Goal: Answer question/provide support: Share knowledge or assist other users

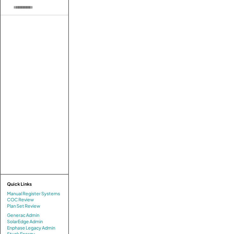
click at [40, 8] on input "input" at bounding box center [40, 7] width 79 height 15
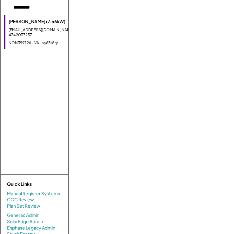
click at [41, 32] on div "[PERSON_NAME] (7.56kW) [EMAIL_ADDRESS][DOMAIN_NAME] - 4342037257 NON399726 - VA…" at bounding box center [47, 32] width 86 height 34
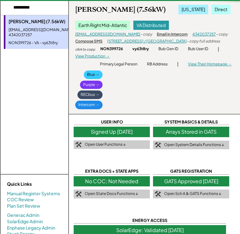
click at [195, 102] on div "[PERSON_NAME] (7.56kW) [US_STATE] Direct Earth Right Mid-Atlantic VA Distribute…" at bounding box center [154, 57] width 171 height 114
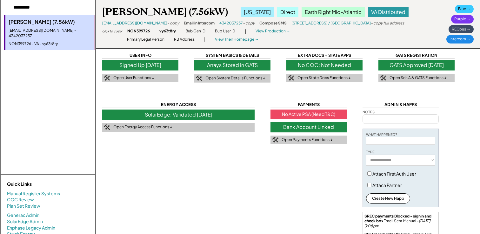
click at [236, 169] on div "USER INFO Signed Up [DATE] Open User Functions ↓ SYSTEM BASICS & DETAILS Arrays…" at bounding box center [288, 175] width 372 height 246
click at [236, 169] on div "USER INFO Signed Up 11/21/22 Open User Functions ↓ SYSTEM BASICS & DETAILS Arra…" at bounding box center [288, 175] width 372 height 246
click at [239, 172] on div "USER INFO Signed Up 11/21/22 Open User Functions ↓ SYSTEM BASICS & DETAILS Arra…" at bounding box center [288, 175] width 372 height 246
click at [311, 126] on div "Bank Account Linked" at bounding box center [309, 127] width 76 height 10
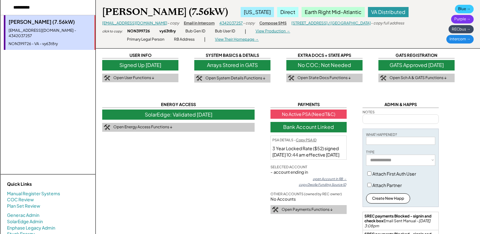
click at [220, 158] on div "USER INFO Signed Up 11/21/22 Open User Functions ↓ SYSTEM BASICS & DETAILS Arra…" at bounding box center [288, 175] width 372 height 246
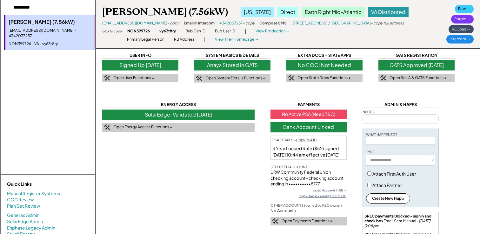
click at [469, 7] on div "Blue →" at bounding box center [464, 9] width 19 height 9
click at [457, 18] on div "Purple →" at bounding box center [462, 19] width 23 height 9
click at [225, 179] on div "USER INFO Signed Up 11/21/22 Open User Functions ↓ SYSTEM BASICS & DETAILS Arra…" at bounding box center [288, 175] width 372 height 246
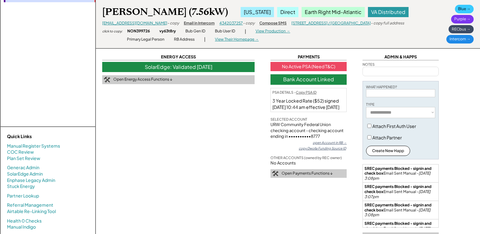
scroll to position [51, 0]
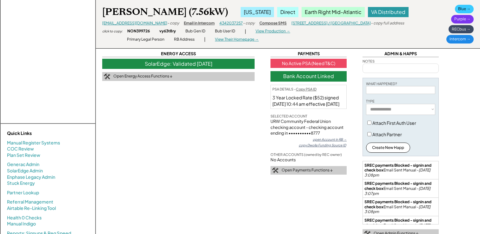
click at [217, 147] on div "USER INFO Signed Up 11/21/22 Open User Functions ↓ SYSTEM BASICS & DETAILS Arra…" at bounding box center [288, 125] width 372 height 246
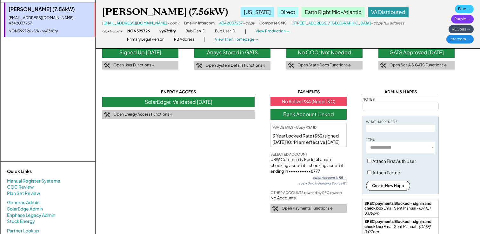
scroll to position [0, 0]
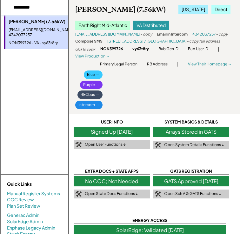
click at [44, 9] on input "input" at bounding box center [40, 7] width 79 height 15
type input "*"
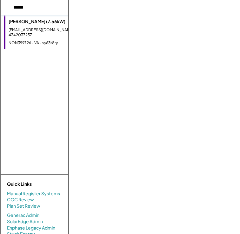
click at [46, 9] on input "input" at bounding box center [40, 7] width 79 height 15
click at [50, 40] on div "NON400757 - VA - c3zlh1nr" at bounding box center [47, 42] width 77 height 5
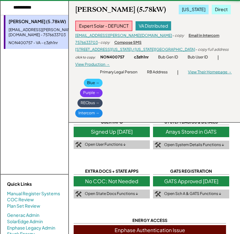
click at [49, 5] on input "input" at bounding box center [40, 7] width 79 height 15
type input "*"
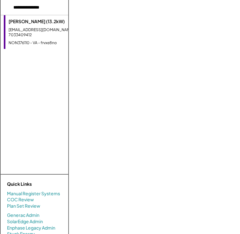
click at [44, 33] on div "Daniel Franssell (13.2kW) dfranssell@nvcc.edu - 7033409412 NON376110 - VA - frv…" at bounding box center [47, 32] width 86 height 34
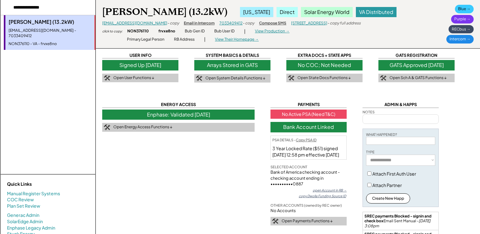
click at [329, 114] on div "No Active PSA (Need T&C)" at bounding box center [309, 115] width 76 height 10
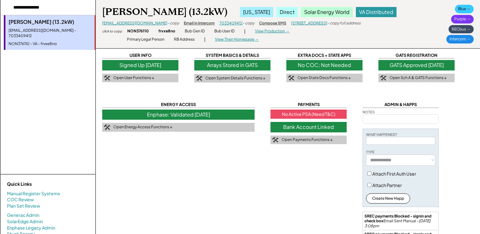
click at [320, 116] on div "No Active PSA (Need T&C)" at bounding box center [309, 115] width 76 height 10
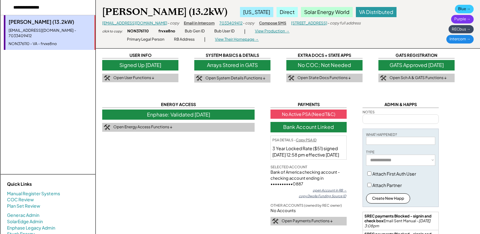
click at [467, 111] on div "USER INFO Signed Up 6/07/22 Open User Functions ↓ SYSTEM BASICS & DETAILS Array…" at bounding box center [288, 175] width 372 height 246
click at [451, 146] on div "USER INFO Signed Up 6/07/22 Open User Functions ↓ SYSTEM BASICS & DETAILS Array…" at bounding box center [288, 175] width 372 height 246
click at [455, 20] on div "Purple →" at bounding box center [462, 19] width 23 height 9
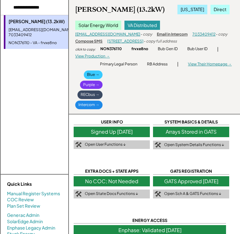
click at [170, 100] on div "Daniel Franssell (13.2kW) Virginia Direct Solar Energy World VA Distributed dfr…" at bounding box center [154, 57] width 171 height 114
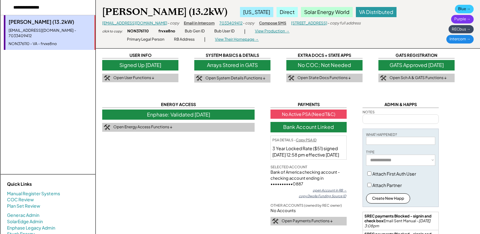
click at [308, 113] on div "No Active PSA (Need T&C)" at bounding box center [309, 115] width 76 height 10
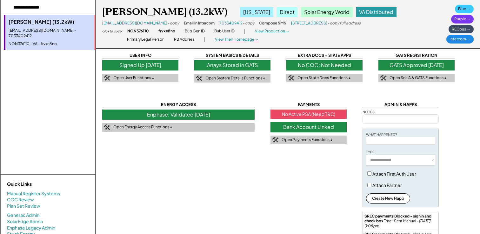
click at [300, 113] on div "No Active PSA (Need T&C)" at bounding box center [309, 115] width 76 height 10
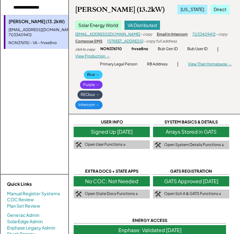
click at [192, 96] on div "Daniel Franssell (13.2kW) Virginia Direct Solar Energy World VA Distributed dfr…" at bounding box center [154, 57] width 171 height 114
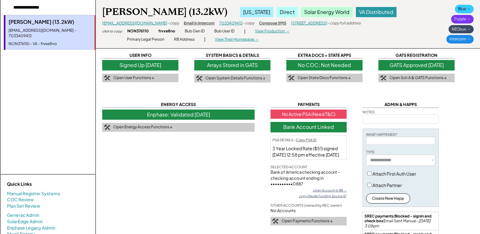
click at [255, 204] on div "USER INFO Signed Up 6/07/22 Open User Functions ↓ SYSTEM BASICS & DETAILS Array…" at bounding box center [288, 175] width 372 height 246
click at [240, 172] on div "USER INFO Signed Up 6/07/22 Open User Functions ↓ SYSTEM BASICS & DETAILS Array…" at bounding box center [288, 175] width 372 height 246
click at [235, 192] on div "USER INFO Signed Up 6/07/22 Open User Functions ↓ SYSTEM BASICS & DETAILS Array…" at bounding box center [288, 175] width 372 height 246
click at [459, 146] on div "USER INFO Signed Up 6/07/22 Open User Functions ↓ SYSTEM BASICS & DETAILS Array…" at bounding box center [288, 175] width 372 height 246
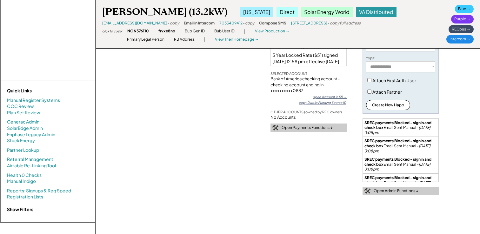
scroll to position [89, 0]
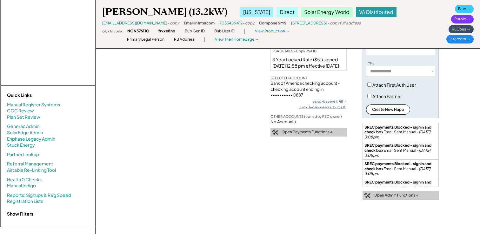
click at [476, 90] on div "USER INFO Signed Up 6/07/22 Open User Functions ↓ SYSTEM BASICS & DETAILS Array…" at bounding box center [287, 85] width 385 height 349
click at [461, 100] on div "USER INFO Signed Up 6/07/22 Open User Functions ↓ SYSTEM BASICS & DETAILS Array…" at bounding box center [288, 86] width 372 height 246
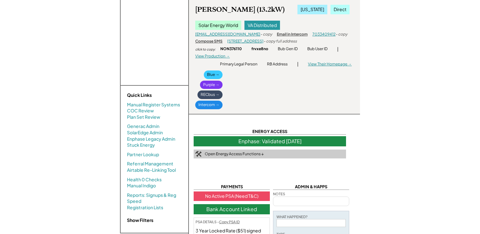
scroll to position [0, 0]
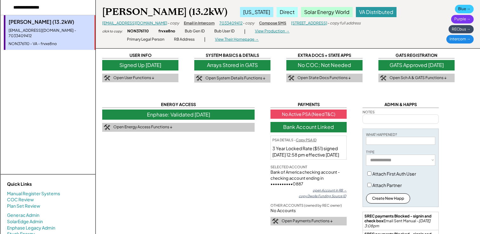
click at [64, 9] on input "input" at bounding box center [48, 7] width 95 height 15
type input "*"
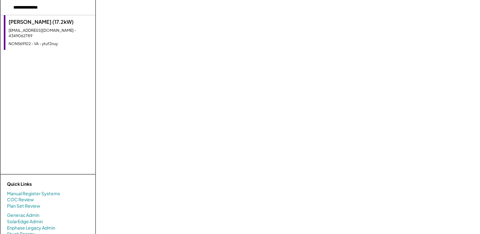
click at [40, 35] on div "Beverly Harner (17.2kW) beverlydh9@gmail.com - 4349062789 NON569102 - VA - ytuf…" at bounding box center [49, 32] width 91 height 35
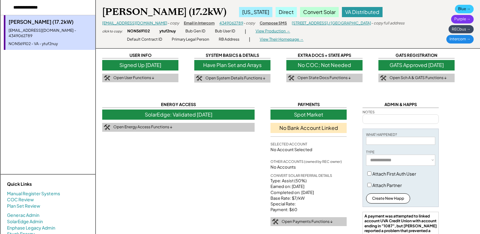
click at [223, 180] on div "USER INFO Signed Up 11/07/24 Open User Functions ↓ SYSTEM BASICS & DETAILS Have…" at bounding box center [288, 175] width 372 height 246
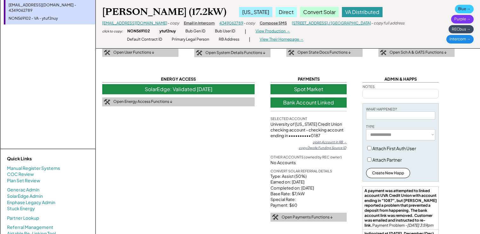
scroll to position [38, 0]
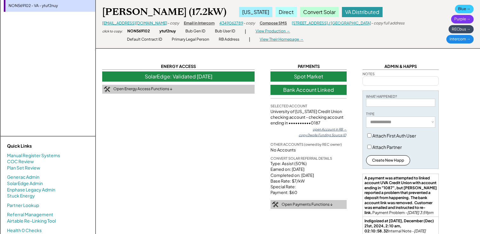
click at [293, 40] on div "View Their Homepage →" at bounding box center [282, 39] width 44 height 5
click at [253, 115] on div "USER INFO Signed Up 11/07/24 Open User Functions ↓ SYSTEM BASICS & DETAILS Have…" at bounding box center [288, 137] width 372 height 246
click at [200, 161] on div "USER INFO Signed Up 11/07/24 Open User Functions ↓ SYSTEM BASICS & DETAILS Have…" at bounding box center [288, 137] width 372 height 246
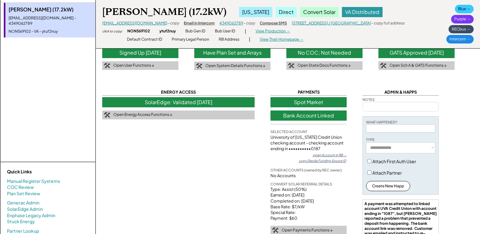
scroll to position [0, 0]
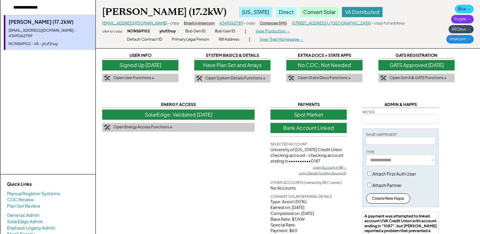
click at [233, 165] on div "USER INFO Signed Up 11/07/24 Open User Functions ↓ SYSTEM BASICS & DETAILS Have…" at bounding box center [288, 175] width 372 height 246
click at [463, 19] on div "Purple →" at bounding box center [462, 19] width 23 height 9
click at [73, 9] on input "input" at bounding box center [48, 7] width 95 height 15
click at [57, 11] on input "input" at bounding box center [48, 7] width 95 height 15
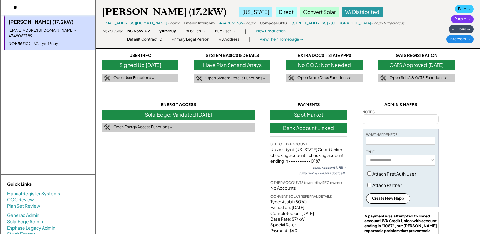
type input "*"
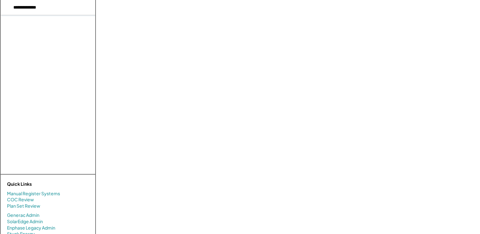
click at [59, 7] on input "input" at bounding box center [48, 7] width 95 height 15
type input "*"
click at [69, 6] on input "input" at bounding box center [48, 7] width 95 height 15
type input "*******"
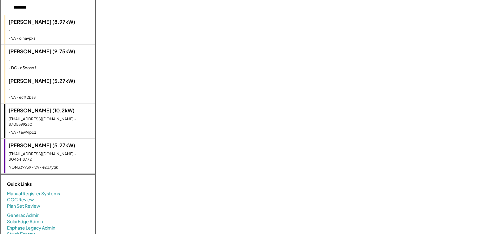
click at [77, 114] on div "Markus Dewayne Solomon (10.2kW)" at bounding box center [51, 110] width 84 height 7
type textarea "**********"
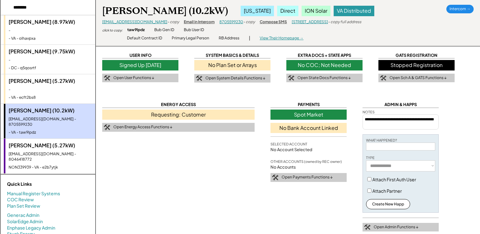
click at [255, 169] on div "USER INFO Signed Up 3/04/24 Open User Functions ↓ SYSTEM BASICS & DETAILS No Pl…" at bounding box center [288, 146] width 372 height 189
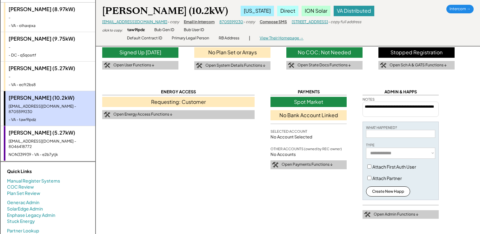
scroll to position [25, 0]
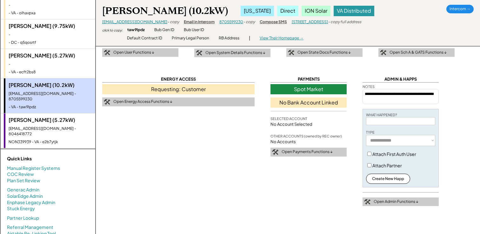
click at [320, 89] on div "Spot Market" at bounding box center [309, 89] width 76 height 10
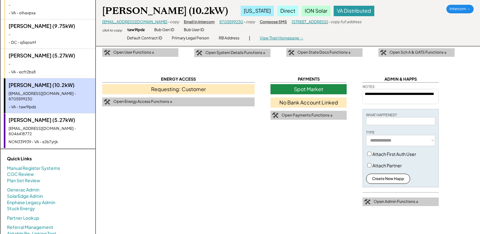
click at [308, 92] on div "Spot Market" at bounding box center [309, 89] width 76 height 10
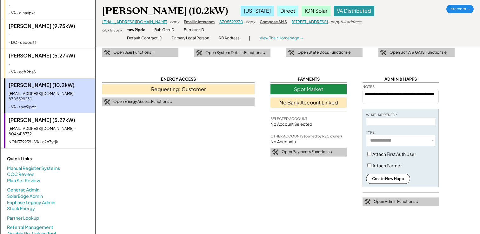
click at [314, 103] on div "No Bank Account Linked" at bounding box center [309, 103] width 76 height 10
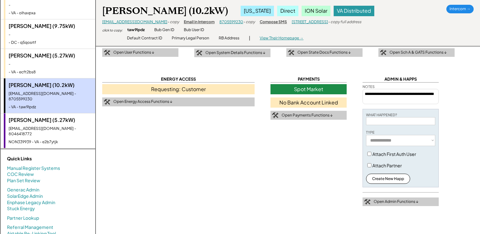
click at [314, 103] on div "No Bank Account Linked" at bounding box center [309, 103] width 76 height 10
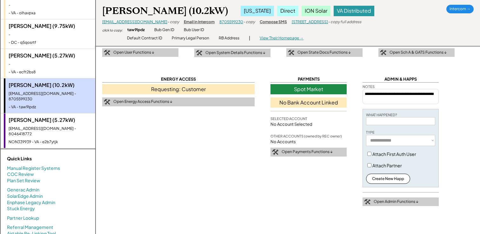
click at [221, 156] on div "USER INFO Signed Up 3/04/24 Open User Functions ↓ SYSTEM BASICS & DETAILS No Pl…" at bounding box center [288, 121] width 372 height 189
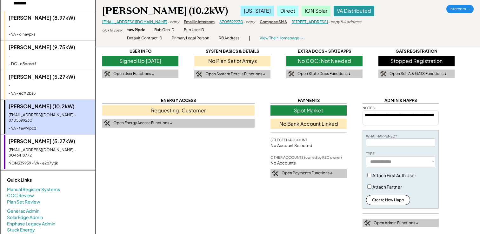
scroll to position [0, 0]
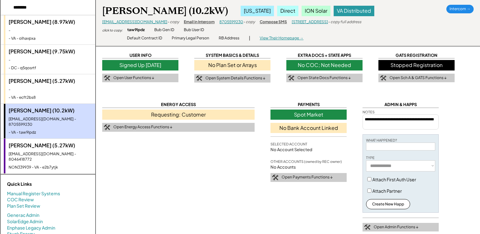
click at [235, 184] on div "USER INFO Signed Up 3/04/24 Open User Functions ↓ SYSTEM BASICS & DETAILS No Pl…" at bounding box center [288, 146] width 372 height 189
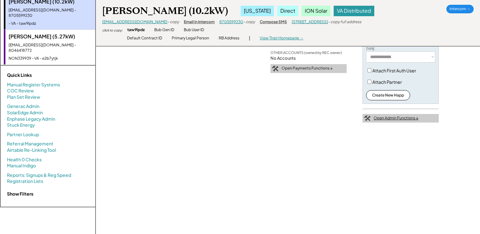
click at [402, 118] on div "Open Admin Functions ↓" at bounding box center [396, 118] width 45 height 5
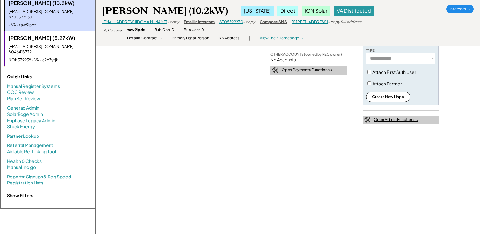
select select "**********"
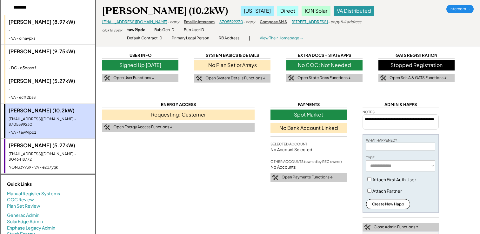
click at [293, 38] on div "View Their Homepage →" at bounding box center [282, 38] width 44 height 5
click at [56, 7] on input "input" at bounding box center [48, 7] width 95 height 15
click at [50, 6] on input "input" at bounding box center [48, 7] width 95 height 15
type input "*"
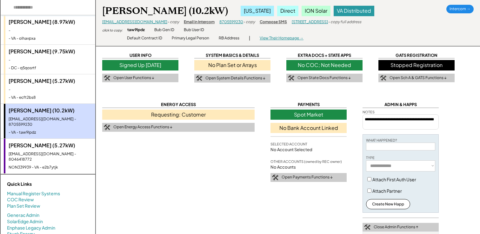
type input "*"
type input "*****"
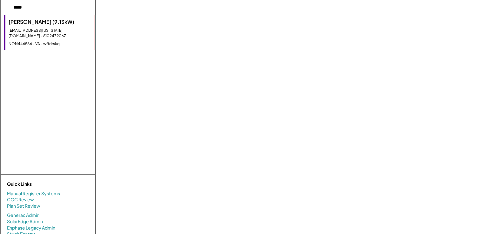
click at [76, 29] on div "lk6me@virginia.edu - 6102479067" at bounding box center [50, 33] width 83 height 11
select select "**********"
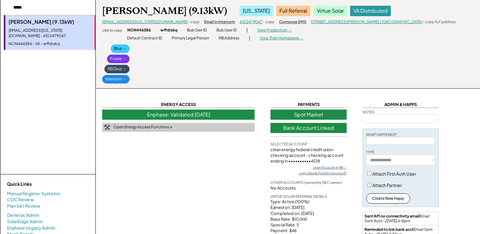
click at [130, 55] on div "Purple →" at bounding box center [118, 59] width 23 height 9
click at [30, 10] on input "input" at bounding box center [48, 7] width 95 height 15
type input "*"
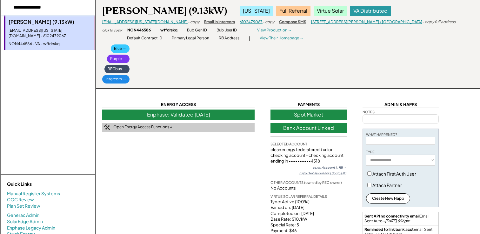
type input "**********"
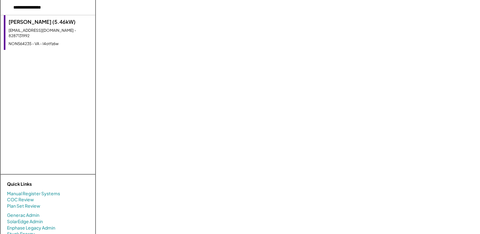
click at [66, 41] on div "NON564235 - VA - l4otfz6w" at bounding box center [51, 43] width 84 height 5
type textarea "**********"
select select "**********"
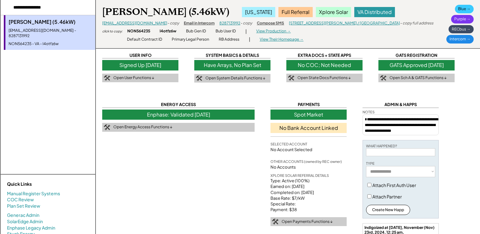
drag, startPoint x: 209, startPoint y: 167, endPoint x: 243, endPoint y: 172, distance: 34.0
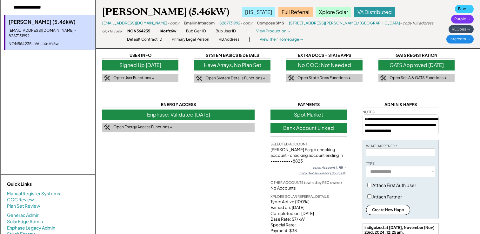
click at [458, 21] on div "Purple →" at bounding box center [462, 19] width 23 height 9
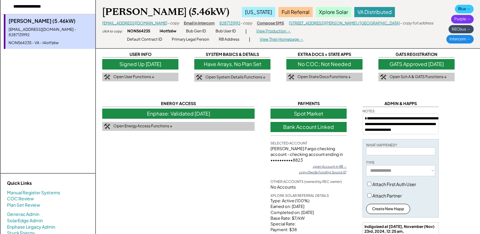
click at [239, 138] on div "ENERGY ACCESS Enphase: Validated 11/14/24 Open Energy Access Functions ↓" at bounding box center [178, 124] width 152 height 46
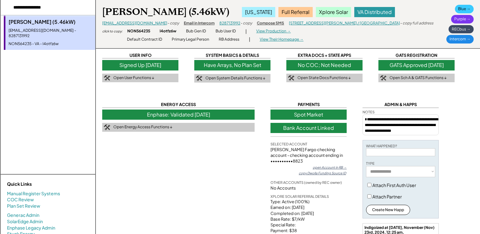
drag, startPoint x: 45, startPoint y: 8, endPoint x: 11, endPoint y: 7, distance: 34.0
click at [11, 7] on input "input" at bounding box center [48, 7] width 95 height 15
type input "**********"
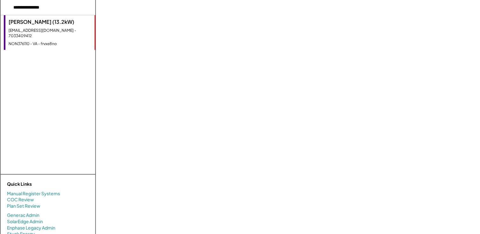
click at [74, 35] on div "Daniel Franssell (13.2kW) dfranssell@nvcc.edu - 7033409412 NON376110 - VA - frv…" at bounding box center [49, 32] width 91 height 35
select select "**********"
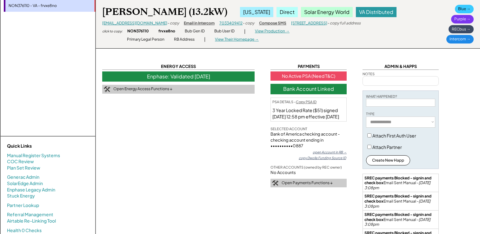
scroll to position [25, 0]
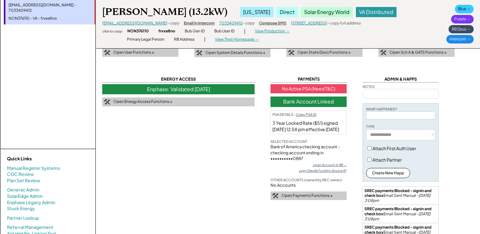
click at [330, 89] on div "No Active PSA (Need T&C)" at bounding box center [309, 89] width 76 height 10
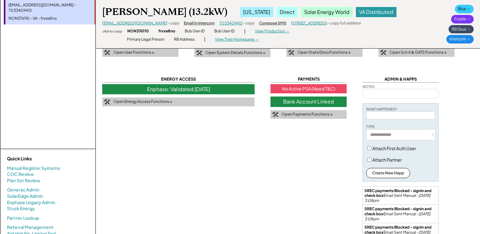
click at [308, 88] on div "No Active PSA (Need T&C)" at bounding box center [309, 89] width 76 height 10
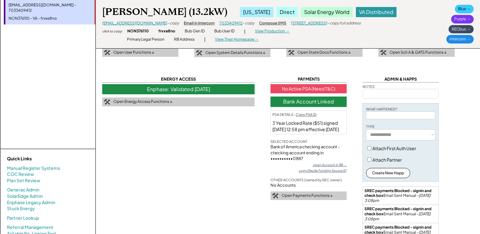
click at [243, 39] on div "View Their Homepage →" at bounding box center [237, 39] width 44 height 5
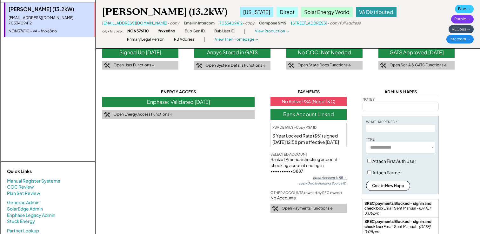
scroll to position [0, 0]
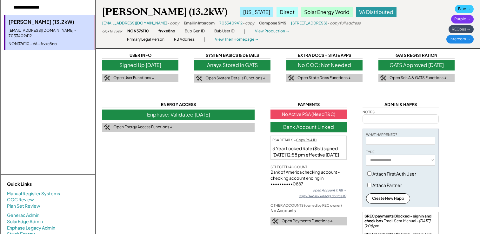
click at [59, 8] on input "input" at bounding box center [48, 7] width 95 height 15
type input "*"
type input "**********"
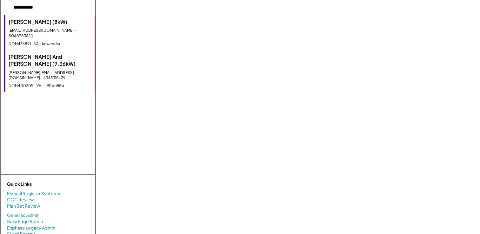
click at [78, 59] on div "Diane And Wayne Murphy (9.36kW)" at bounding box center [50, 60] width 83 height 14
type textarea "**********"
select select "**********"
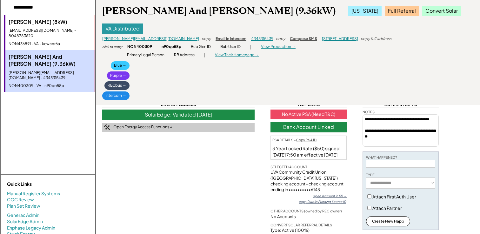
click at [67, 7] on input "input" at bounding box center [48, 7] width 95 height 15
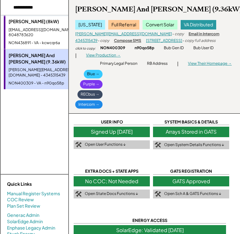
drag, startPoint x: 38, startPoint y: 10, endPoint x: 9, endPoint y: 10, distance: 29.2
click at [8, 10] on input "input" at bounding box center [40, 7] width 79 height 15
drag, startPoint x: 40, startPoint y: 8, endPoint x: 5, endPoint y: 7, distance: 35.6
click at [5, 7] on input "input" at bounding box center [40, 7] width 79 height 15
type input "**********"
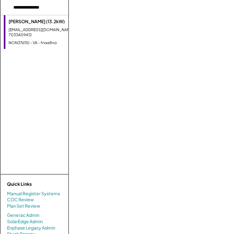
click at [22, 34] on div "Daniel Franssell (13.2kW) dfranssell@nvcc.edu - 7033409412 NON376110 - VA - frv…" at bounding box center [47, 32] width 86 height 34
select select "**********"
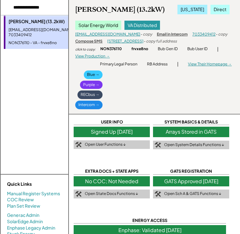
click at [54, 3] on input "input" at bounding box center [40, 7] width 79 height 15
drag, startPoint x: 56, startPoint y: 7, endPoint x: 0, endPoint y: 7, distance: 55.6
click at [0, 8] on div "There are no results. Daniel Franssell (13.2kW) dfranssell@nvcc.edu - 703340941…" at bounding box center [34, 161] width 68 height 322
type input "******"
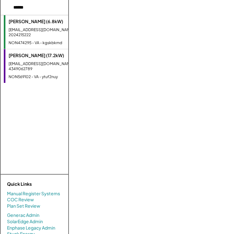
click at [49, 32] on div "bharner@mac.com - 2024215222" at bounding box center [48, 32] width 78 height 11
select select "**********"
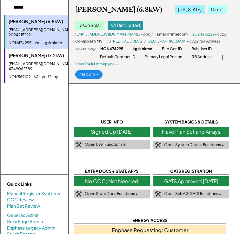
click at [46, 74] on div "NON569102 - VA - ytuf2nuy" at bounding box center [48, 76] width 78 height 5
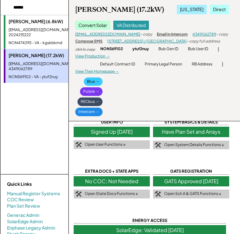
click at [189, 103] on div "Beverly Harner (17.2kW) Virginia Direct Convert Solar VA Distributed beverlydh9…" at bounding box center [154, 60] width 171 height 121
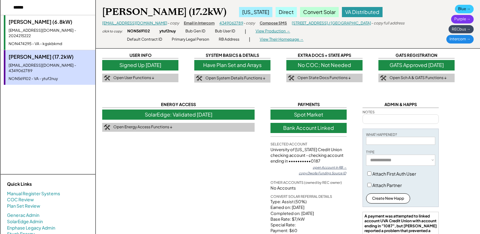
click at [454, 18] on div "Purple →" at bounding box center [462, 19] width 23 height 9
click at [282, 31] on div "View Production →" at bounding box center [273, 31] width 35 height 5
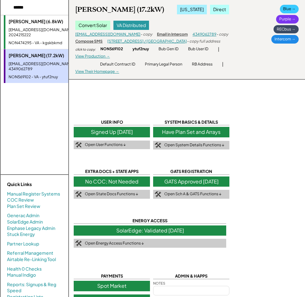
click at [57, 112] on div "There are no results. Brian Harner (6.8kW) bharner@mac.com - 2024215222 NON4742…" at bounding box center [35, 94] width 68 height 159
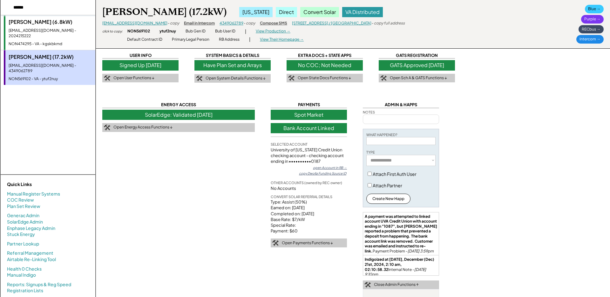
scroll to position [1, 0]
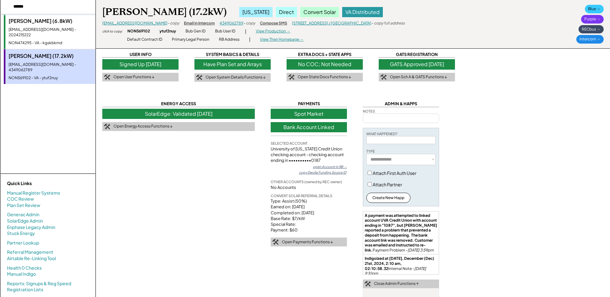
click at [51, 8] on input "input" at bounding box center [48, 6] width 95 height 15
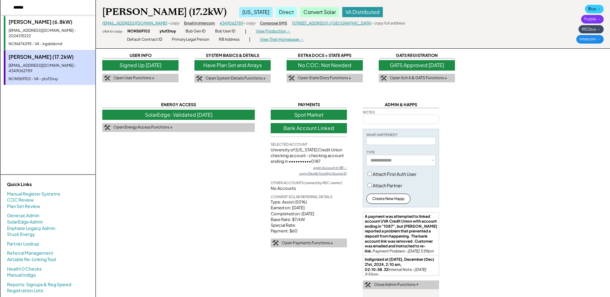
scroll to position [1, 0]
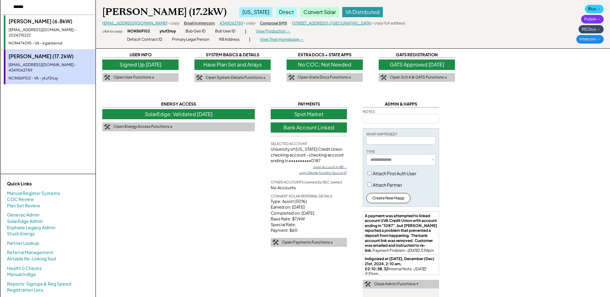
drag, startPoint x: 56, startPoint y: 7, endPoint x: 6, endPoint y: 8, distance: 49.9
click at [6, 8] on input "input" at bounding box center [48, 6] width 95 height 15
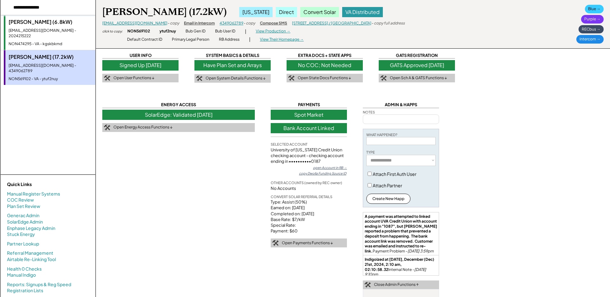
type input "**********"
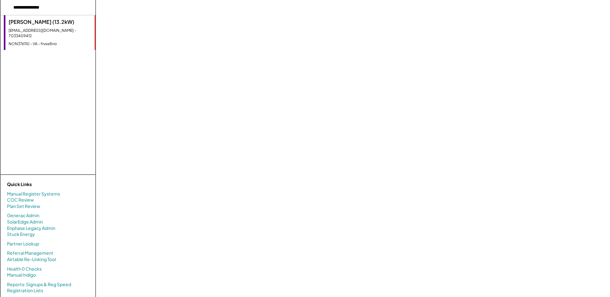
click at [67, 41] on div "NON376110 - VA - frvxe8no" at bounding box center [50, 43] width 83 height 5
select select "**********"
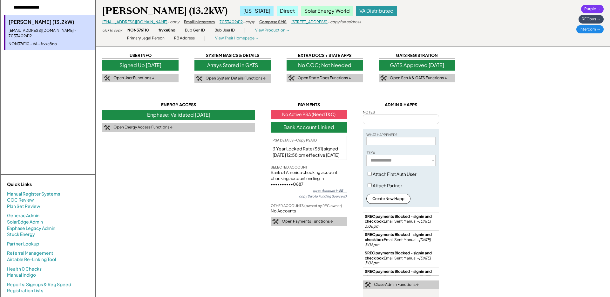
drag, startPoint x: 154, startPoint y: 164, endPoint x: 200, endPoint y: 168, distance: 46.8
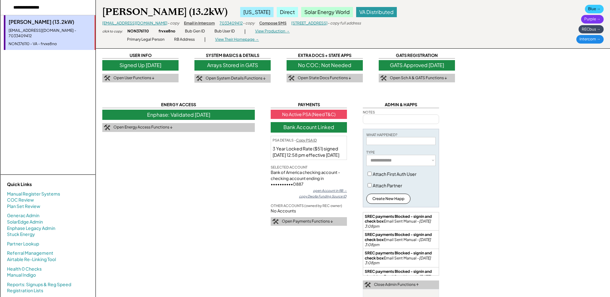
click at [276, 30] on div "View Production →" at bounding box center [272, 31] width 35 height 5
click at [480, 20] on div "Purple →" at bounding box center [592, 19] width 23 height 9
click at [67, 6] on input "input" at bounding box center [48, 7] width 95 height 15
type input "*"
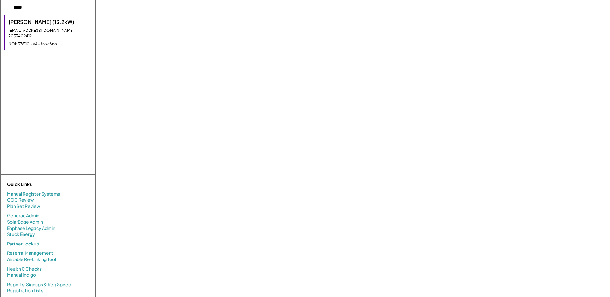
scroll to position [1, 0]
click at [51, 3] on input "input" at bounding box center [48, 6] width 95 height 15
click at [50, 7] on input "input" at bounding box center [48, 5] width 95 height 15
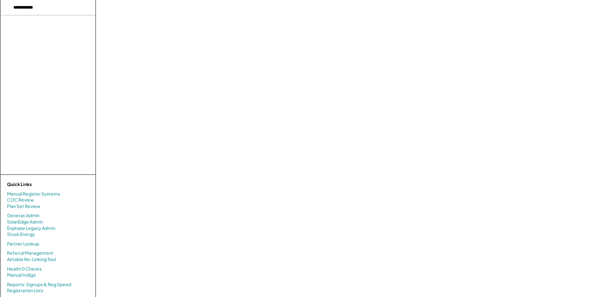
type input "**********"
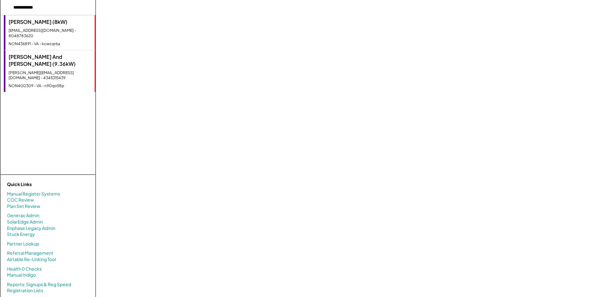
click at [76, 59] on div "Diane And Wayne Murphy (9.36kW)" at bounding box center [50, 60] width 83 height 14
type textarea "**********"
select select "**********"
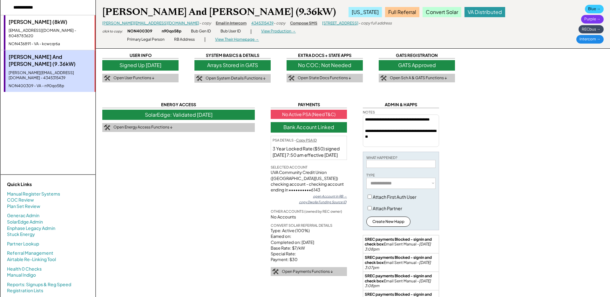
click at [279, 33] on div "View Production →" at bounding box center [278, 31] width 35 height 5
click at [480, 20] on div "Purple →" at bounding box center [592, 19] width 23 height 9
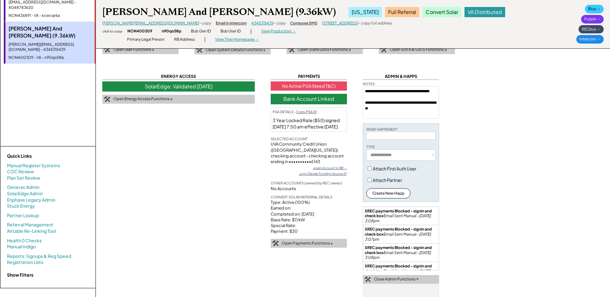
scroll to position [0, 0]
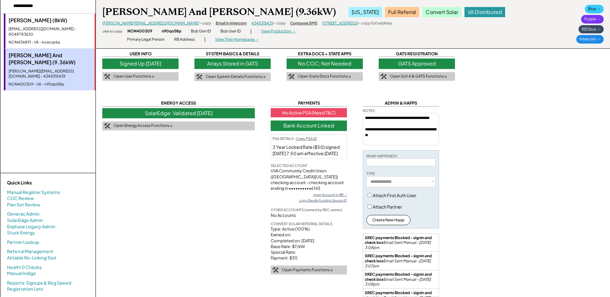
click at [72, 10] on input "input" at bounding box center [48, 5] width 95 height 15
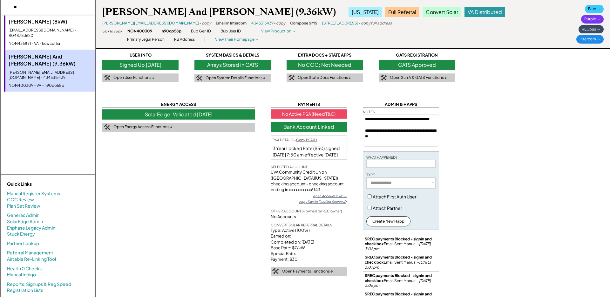
type input "*"
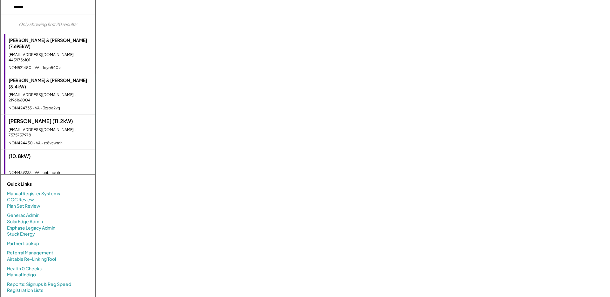
click at [67, 6] on input "input" at bounding box center [48, 7] width 95 height 15
click at [67, 5] on input "input" at bounding box center [48, 7] width 95 height 15
type input "**********"
click at [68, 9] on input "input" at bounding box center [48, 7] width 95 height 15
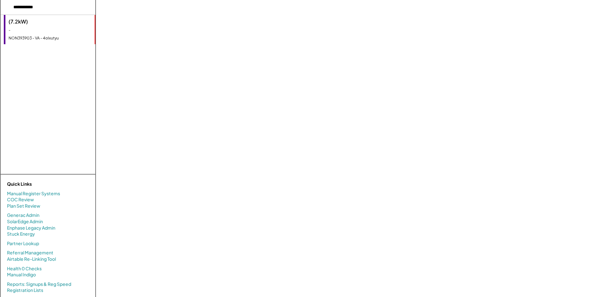
click at [56, 26] on div "(7.2kW) - NON393903 - VA - 4olxutyu" at bounding box center [49, 29] width 91 height 29
select select "**********"
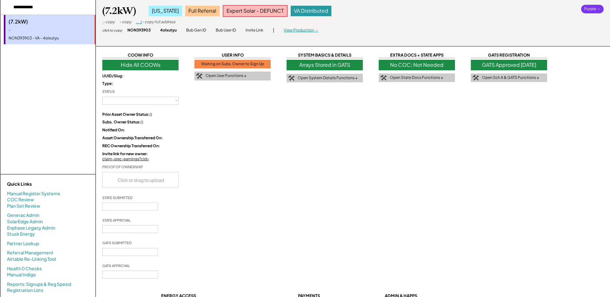
select select "**********"
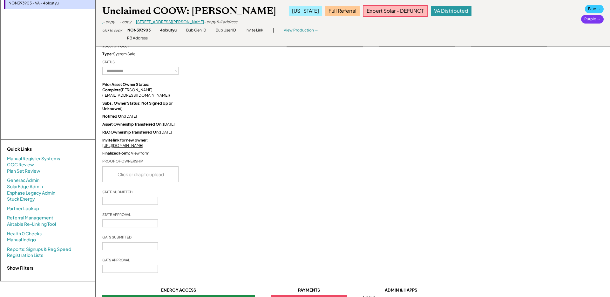
scroll to position [0, 0]
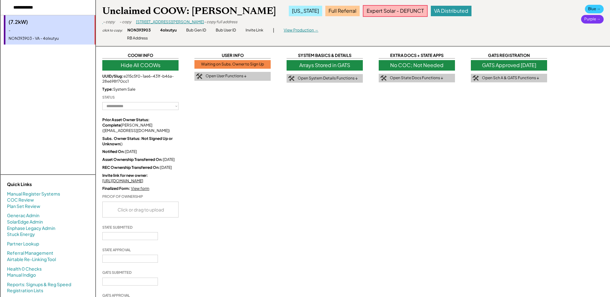
click at [304, 30] on div "View Production →" at bounding box center [301, 30] width 35 height 5
click at [251, 64] on div "Waiting on Subs. Owner to Sign Up" at bounding box center [232, 64] width 76 height 9
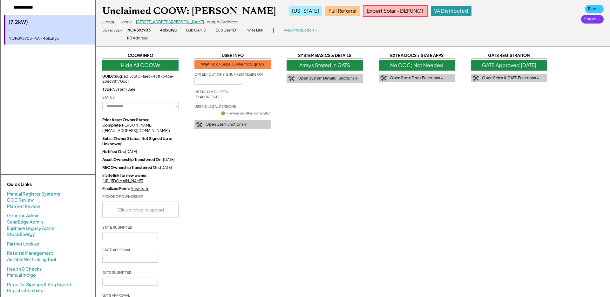
click at [262, 64] on div "Waiting on Subs. Owner to Sign Up" at bounding box center [232, 64] width 76 height 9
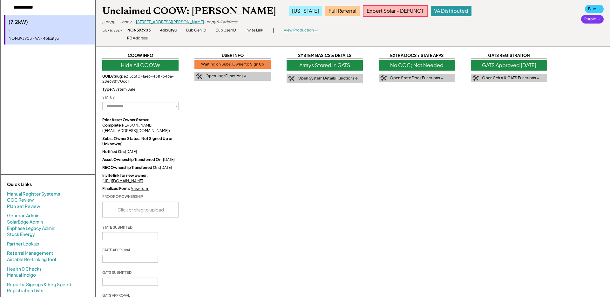
click at [260, 77] on div "Open User Functions ↓" at bounding box center [232, 76] width 76 height 9
click at [258, 63] on div "Waiting on Subs. Owner to Sign Up" at bounding box center [232, 64] width 76 height 9
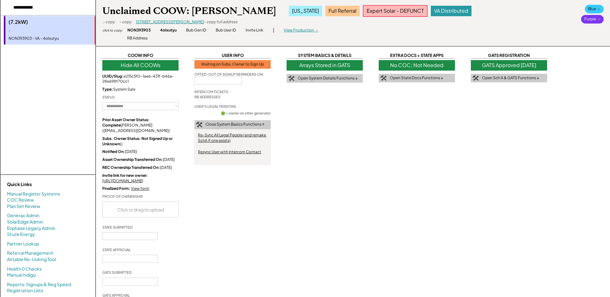
click at [59, 3] on input "input" at bounding box center [48, 7] width 95 height 15
drag, startPoint x: 58, startPoint y: 6, endPoint x: 4, endPoint y: 8, distance: 54.0
click at [2, 8] on input "input" at bounding box center [48, 7] width 95 height 15
type input "**********"
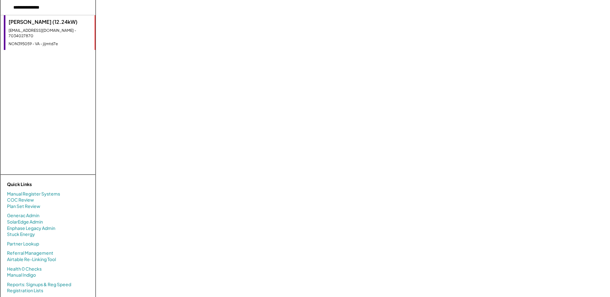
click at [80, 38] on div "johnathannguyen80@gmail.com - 7034027870" at bounding box center [50, 33] width 83 height 11
select select "**********"
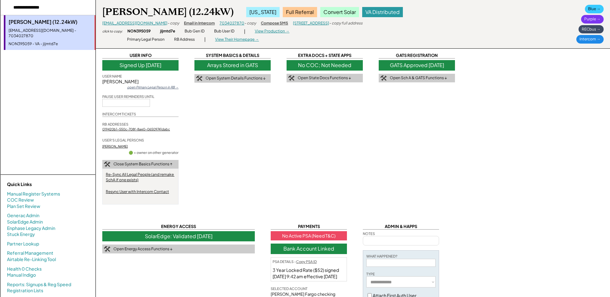
click at [271, 32] on div "View Production →" at bounding box center [272, 31] width 35 height 5
drag, startPoint x: 54, startPoint y: 9, endPoint x: 67, endPoint y: 12, distance: 13.7
click at [54, 9] on input "input" at bounding box center [48, 7] width 95 height 15
type input "*"
type input "**********"
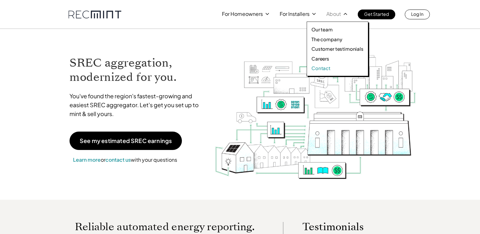
click at [240, 68] on p "Contact" at bounding box center [321, 68] width 19 height 6
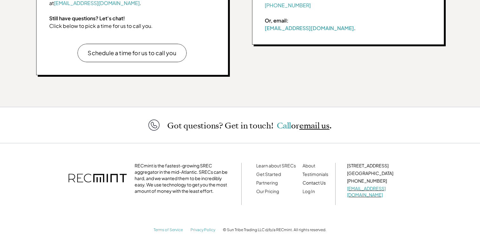
scroll to position [139, 0]
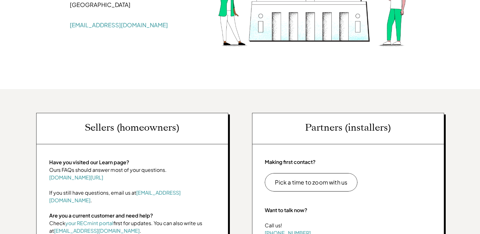
click at [240, 111] on div "Sellers (homeowners) Have you visited our Learn page? Ours FAQs should answer m…" at bounding box center [240, 212] width 480 height 246
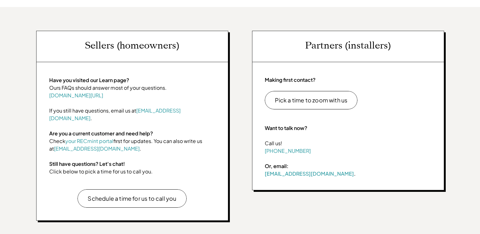
scroll to position [224, 0]
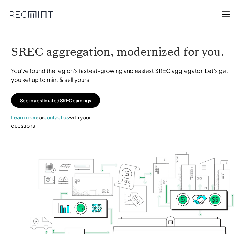
click at [189, 85] on div "SREC aggregation, modernized for you. You've found the region's fastest-growing…" at bounding box center [120, 79] width 231 height 99
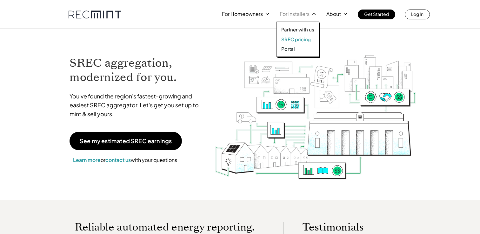
click at [240, 40] on p "SREC pricing" at bounding box center [296, 39] width 30 height 6
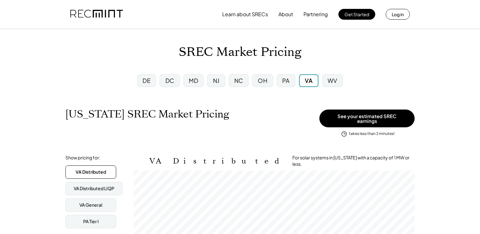
scroll to position [105, 281]
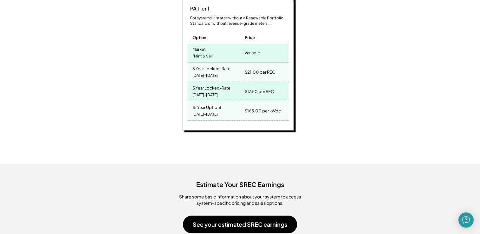
scroll to position [228, 0]
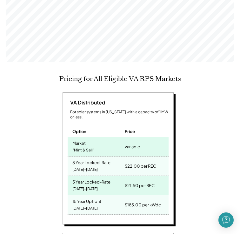
scroll to position [105, 227]
